Goal: Information Seeking & Learning: Learn about a topic

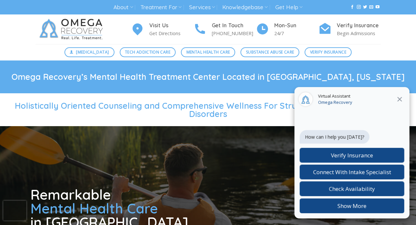
click at [397, 97] on icon "Close" at bounding box center [400, 99] width 8 height 8
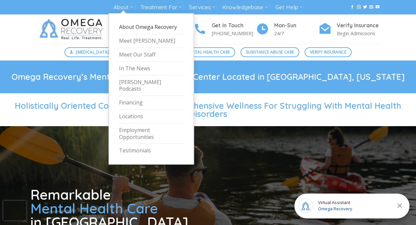
click at [155, 28] on link "About Omega Recovery" at bounding box center [151, 27] width 64 height 14
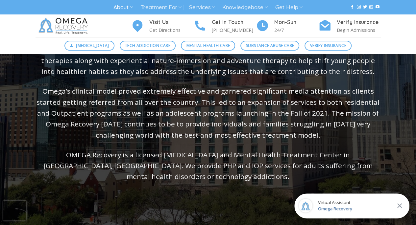
scroll to position [33, 0]
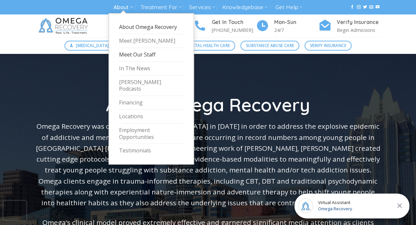
click at [149, 57] on link "Meet Our Staff" at bounding box center [151, 55] width 64 height 14
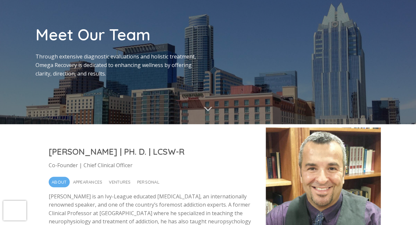
scroll to position [132, 0]
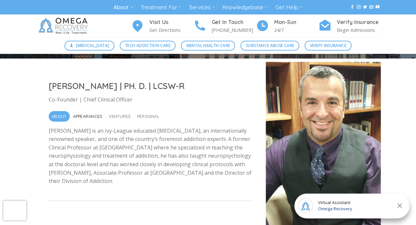
click at [85, 117] on span "Appearances" at bounding box center [88, 116] width 30 height 11
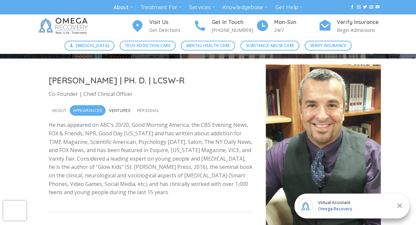
click at [112, 109] on span "Ventures" at bounding box center [120, 110] width 22 height 11
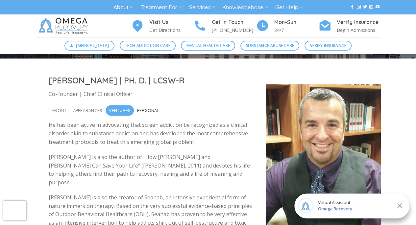
click at [144, 112] on span "Personal" at bounding box center [148, 110] width 22 height 11
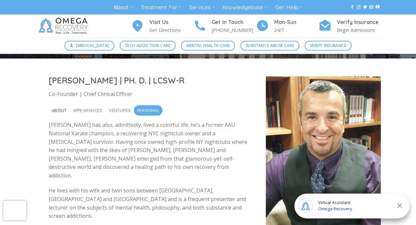
click at [57, 110] on span "About" at bounding box center [59, 110] width 15 height 11
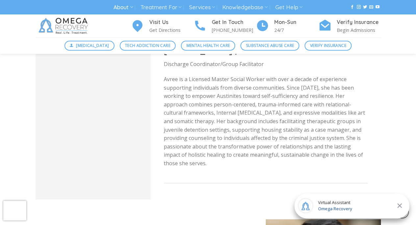
scroll to position [1546, 0]
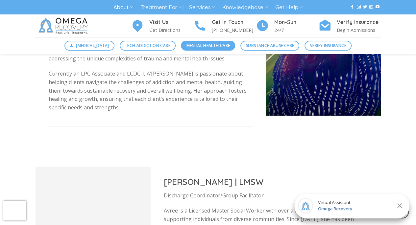
click at [216, 46] on span "Mental Health Care" at bounding box center [207, 45] width 43 height 6
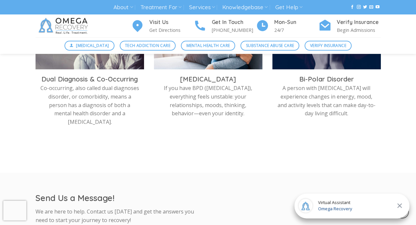
scroll to position [428, 0]
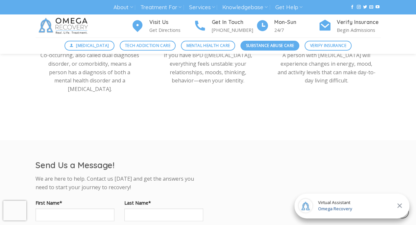
click at [274, 46] on span "Substance Abuse Care" at bounding box center [270, 45] width 48 height 6
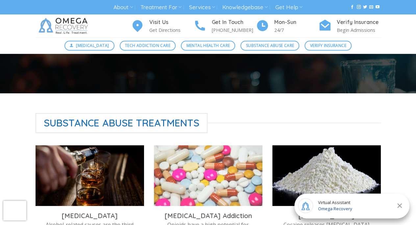
scroll to position [197, 0]
